Goal: Task Accomplishment & Management: Manage account settings

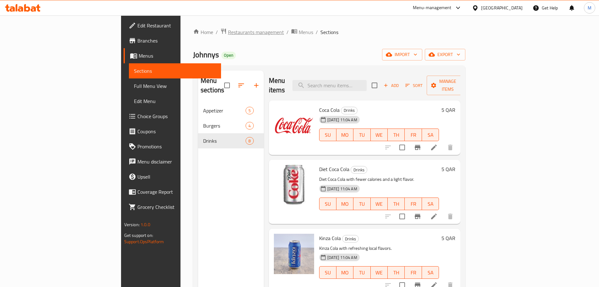
click at [228, 31] on span "Restaurants management" at bounding box center [256, 32] width 56 height 8
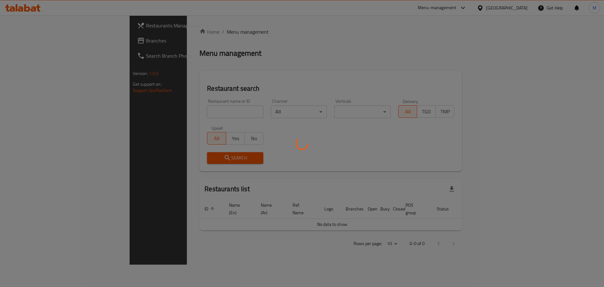
click at [166, 110] on div at bounding box center [302, 143] width 604 height 287
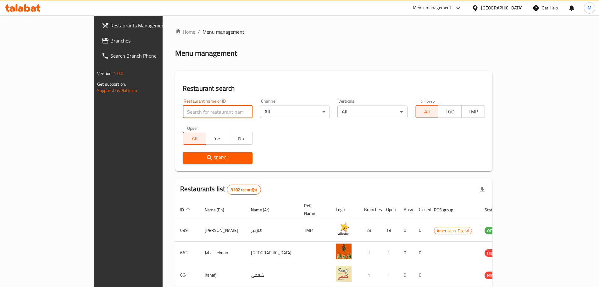
click at [183, 110] on input "search" at bounding box center [218, 111] width 70 height 13
click button "Search" at bounding box center [218, 158] width 70 height 12
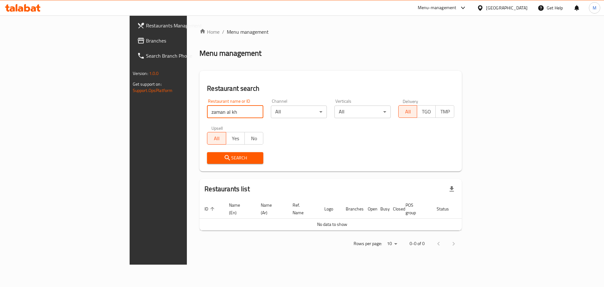
type input "zaman al kh"
click button "Search" at bounding box center [235, 158] width 56 height 12
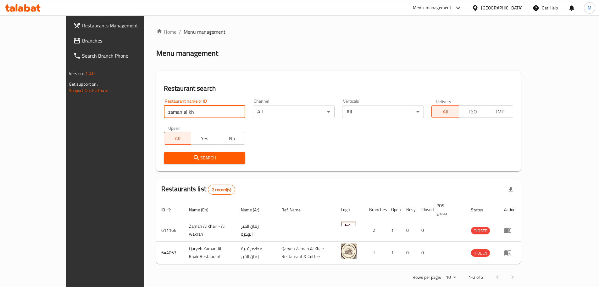
click at [82, 26] on span "Restaurants Management" at bounding box center [121, 26] width 79 height 8
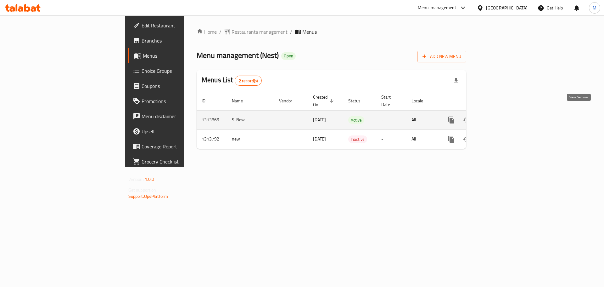
click at [501, 116] on icon "enhanced table" at bounding box center [497, 120] width 8 height 8
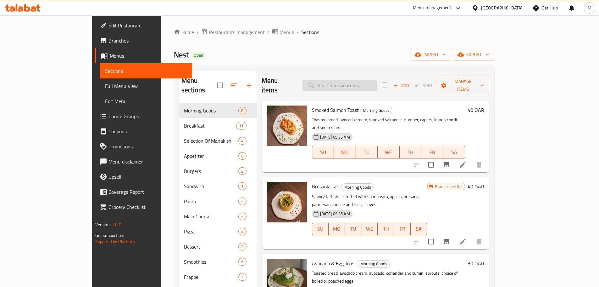
click at [377, 80] on input "search" at bounding box center [340, 85] width 74 height 11
click at [280, 30] on span "Menus" at bounding box center [287, 32] width 14 height 8
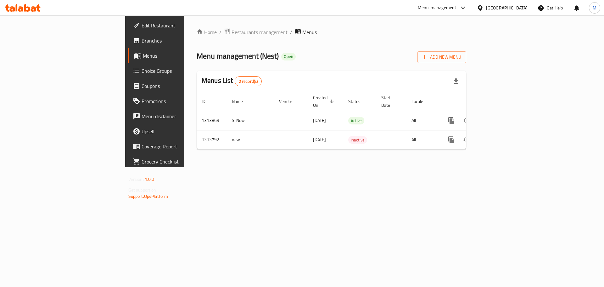
click at [143, 55] on span "Menus" at bounding box center [182, 56] width 78 height 8
click at [232, 28] on span "Restaurants management" at bounding box center [260, 32] width 56 height 8
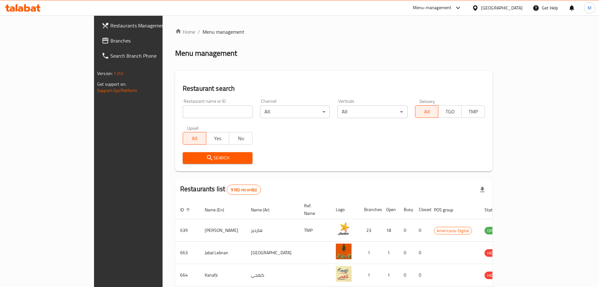
click at [183, 105] on div "Restaurant name or ID Restaurant name or ID" at bounding box center [218, 108] width 70 height 19
click at [183, 109] on input "search" at bounding box center [218, 111] width 70 height 13
type input "halo caf"
click button "Search" at bounding box center [218, 158] width 70 height 12
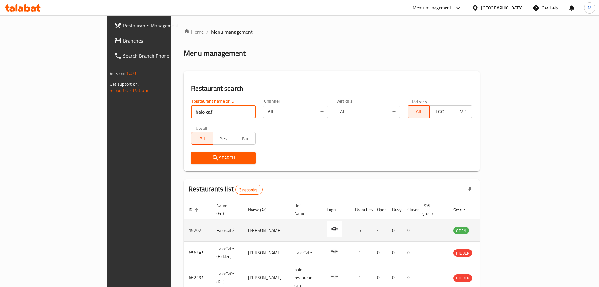
click at [494, 226] on icon "enhanced table" at bounding box center [491, 230] width 8 height 8
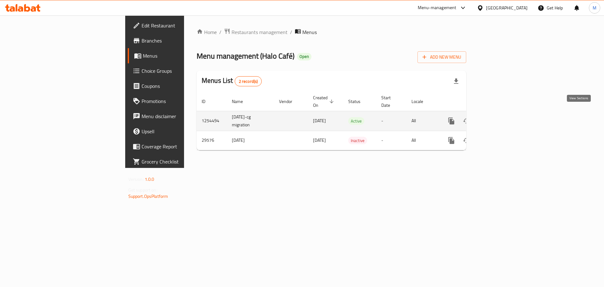
click at [504, 115] on link "enhanced table" at bounding box center [496, 120] width 15 height 15
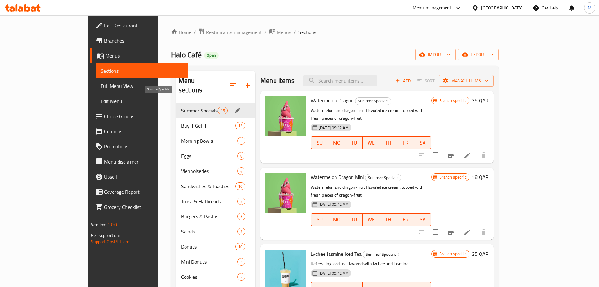
click at [181, 122] on span "Buy 1 Get 1" at bounding box center [208, 126] width 54 height 8
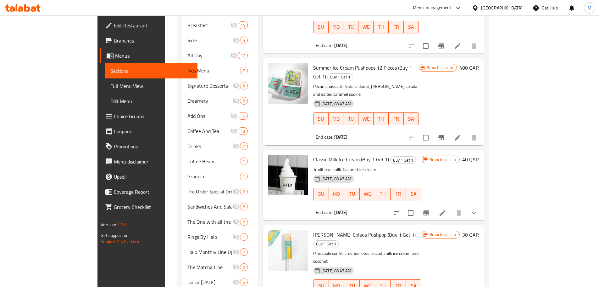
scroll to position [703, 0]
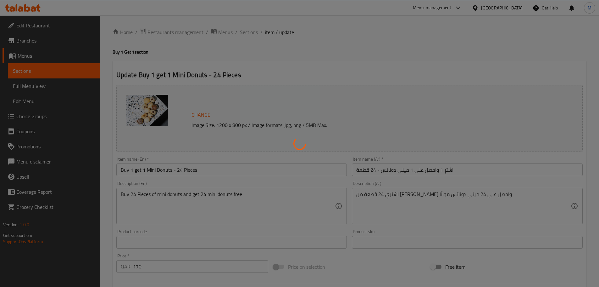
type input "ميني دونات"
type input "1"
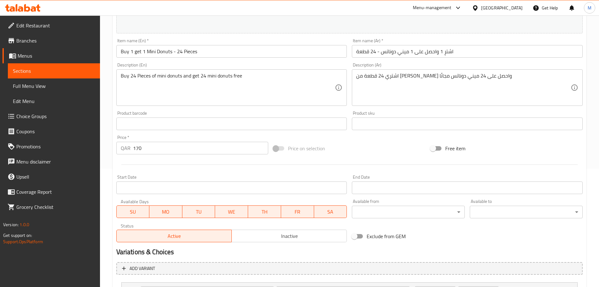
scroll to position [157, 0]
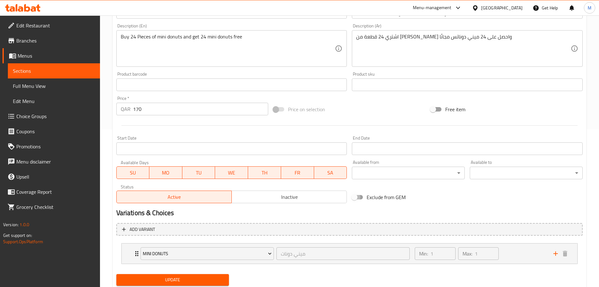
click at [363, 194] on input "Exclude from GEM" at bounding box center [355, 197] width 36 height 12
checkbox input "true"
drag, startPoint x: 208, startPoint y: 274, endPoint x: 213, endPoint y: 261, distance: 14.0
click at [208, 275] on button "Update" at bounding box center [172, 280] width 113 height 12
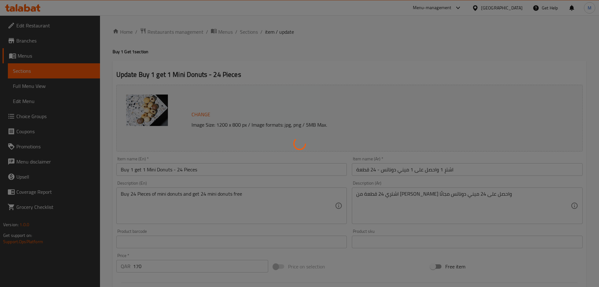
scroll to position [0, 0]
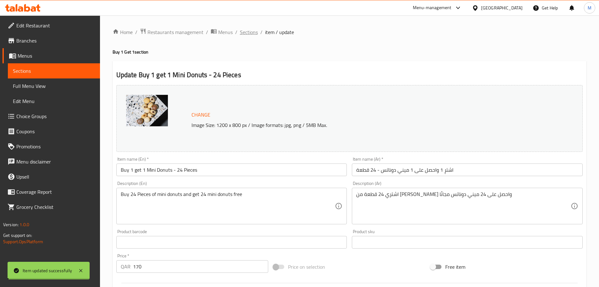
click at [247, 31] on div "Home / Restaurants management / Menus / Sections / item / update Buy 1 Get 1 se…" at bounding box center [350, 240] width 474 height 424
click at [247, 31] on span "Sections" at bounding box center [249, 32] width 18 height 8
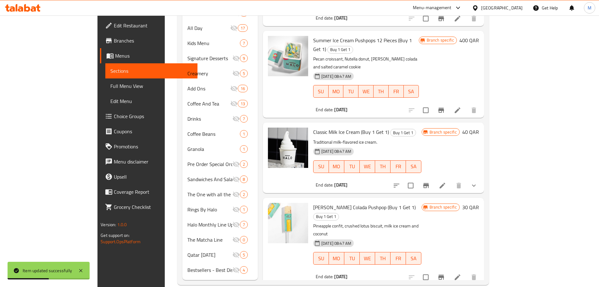
scroll to position [703, 0]
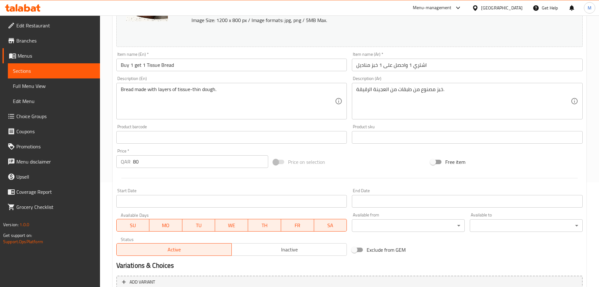
scroll to position [177, 0]
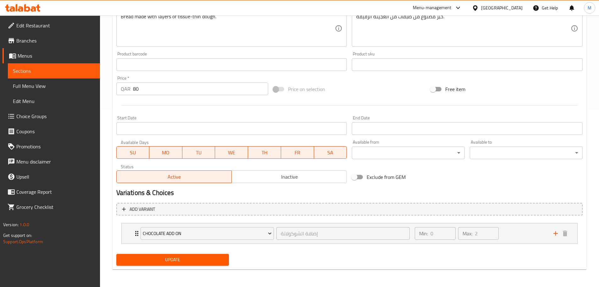
click at [362, 178] on input "Exclude from GEM" at bounding box center [355, 177] width 36 height 12
checkbox input "true"
drag, startPoint x: 183, startPoint y: 265, endPoint x: 170, endPoint y: 255, distance: 17.5
click at [183, 265] on button "Update" at bounding box center [172, 260] width 113 height 12
